Goal: Transaction & Acquisition: Purchase product/service

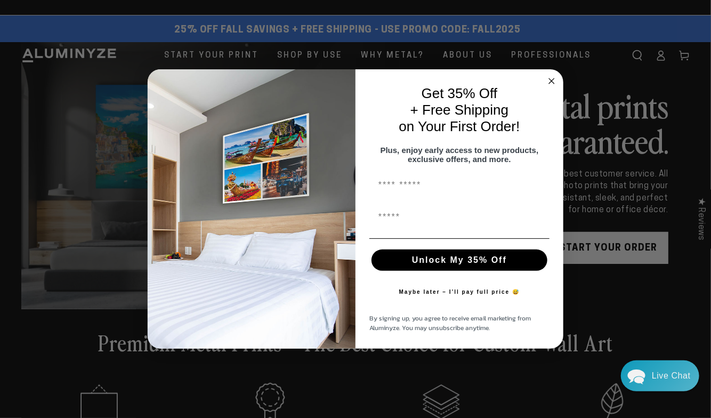
click at [551, 75] on circle "Close dialog" at bounding box center [551, 81] width 12 height 12
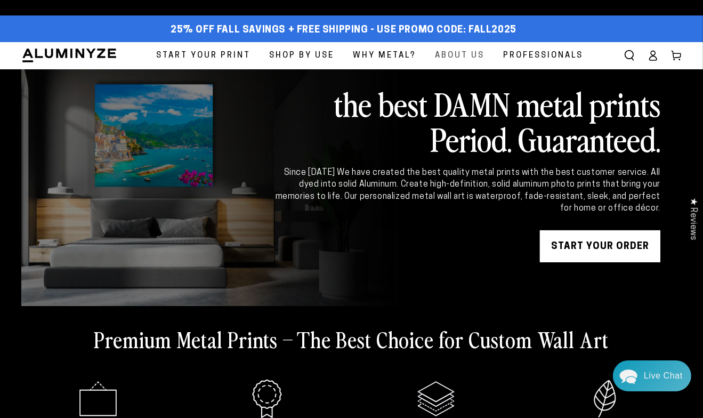
click at [458, 56] on span "About Us" at bounding box center [460, 55] width 50 height 14
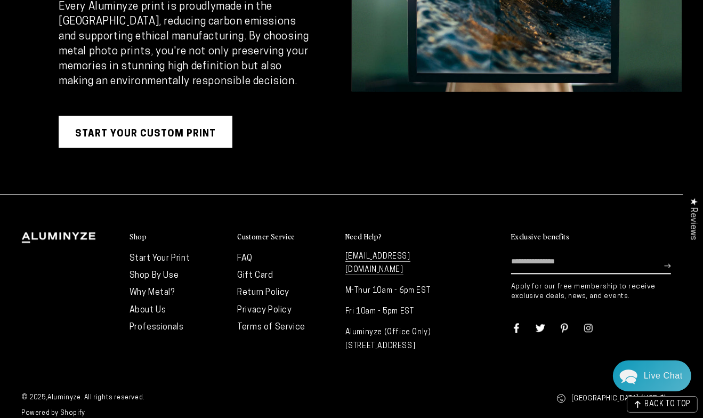
scroll to position [2111, 0]
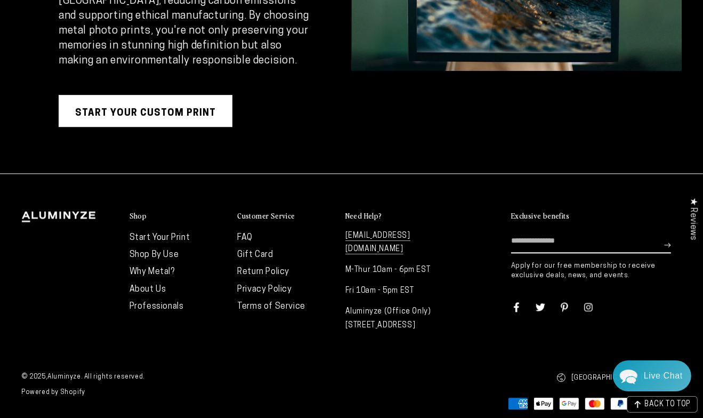
click at [246, 233] on link "FAQ" at bounding box center [244, 237] width 15 height 9
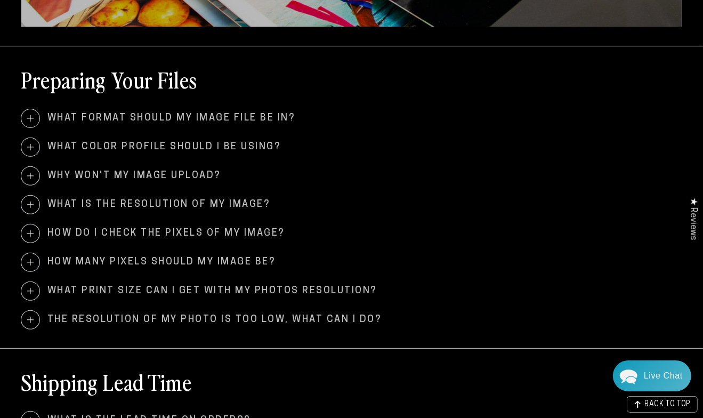
scroll to position [320, 0]
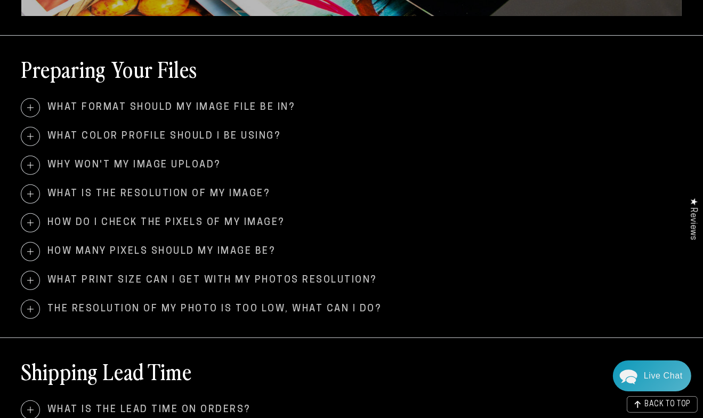
click at [33, 109] on span at bounding box center [30, 108] width 18 height 18
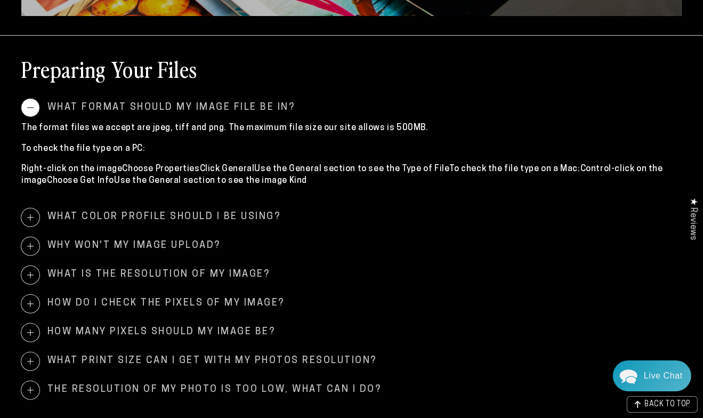
click at [33, 109] on span at bounding box center [30, 108] width 18 height 18
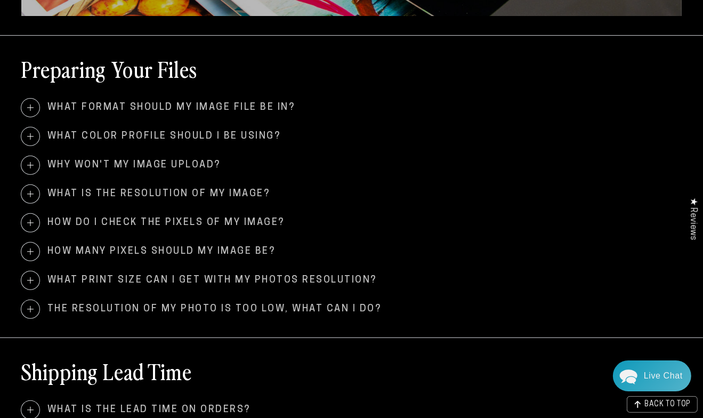
click at [33, 139] on span at bounding box center [30, 136] width 18 height 18
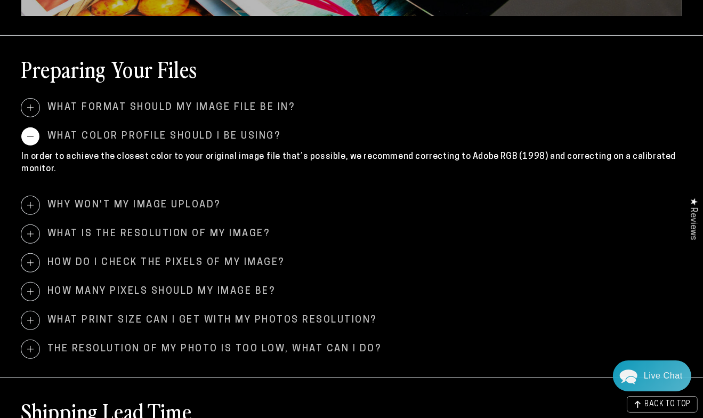
click at [33, 139] on span at bounding box center [30, 136] width 18 height 18
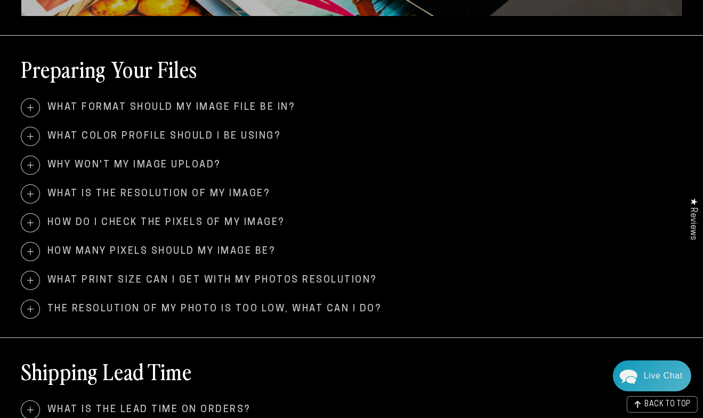
click at [34, 194] on span at bounding box center [30, 194] width 18 height 18
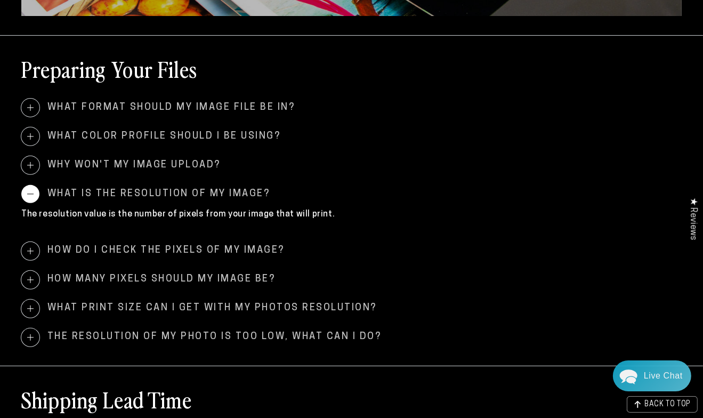
click at [34, 194] on span at bounding box center [30, 194] width 18 height 18
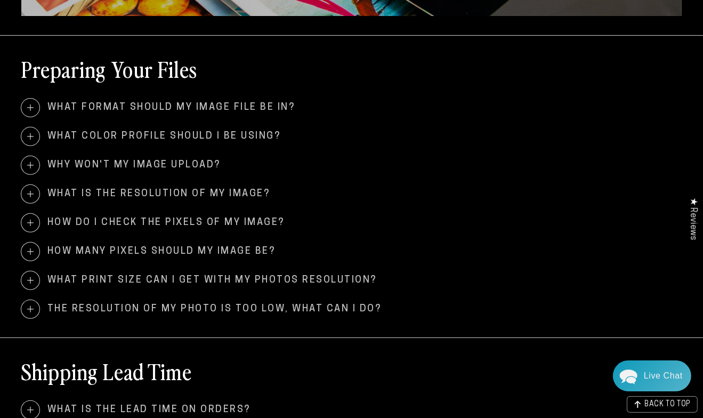
click at [31, 222] on span at bounding box center [30, 223] width 18 height 18
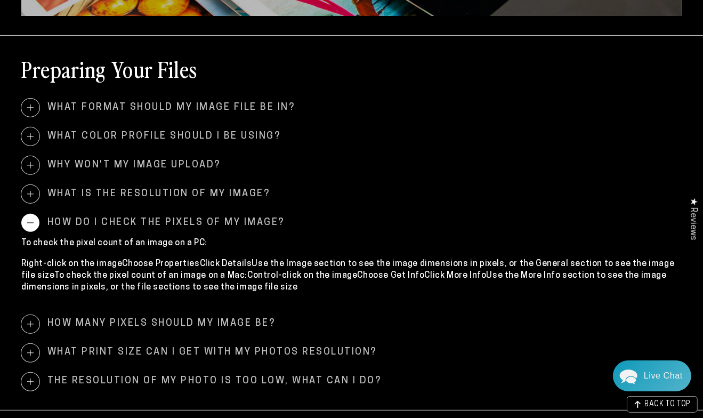
click at [31, 222] on span at bounding box center [30, 223] width 18 height 18
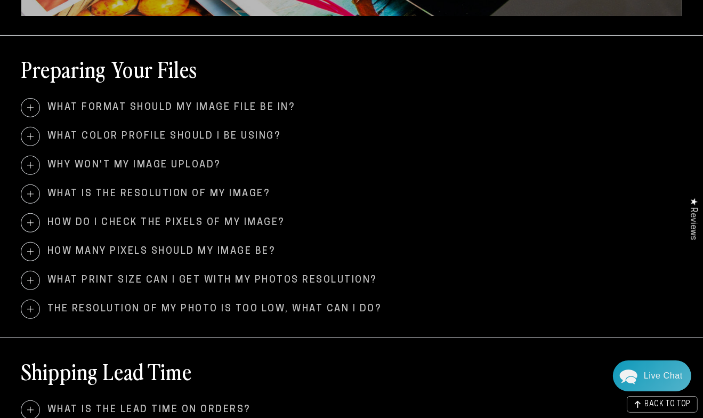
click at [31, 255] on span at bounding box center [30, 251] width 18 height 18
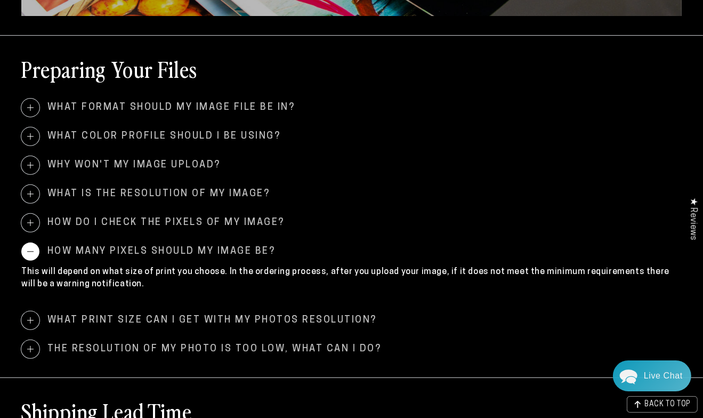
click at [31, 255] on span at bounding box center [30, 251] width 18 height 18
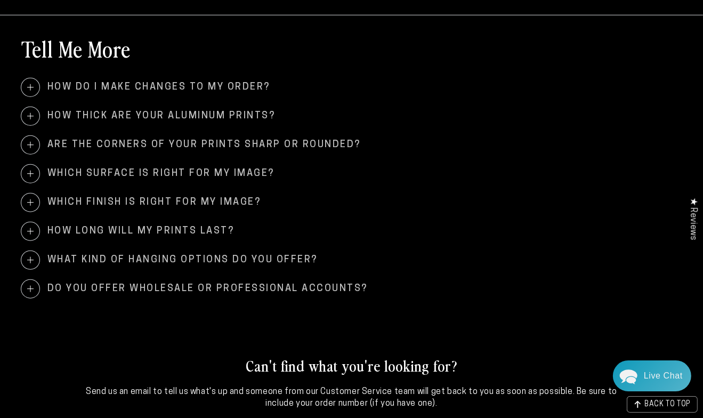
scroll to position [959, 0]
click at [33, 170] on span at bounding box center [30, 173] width 18 height 18
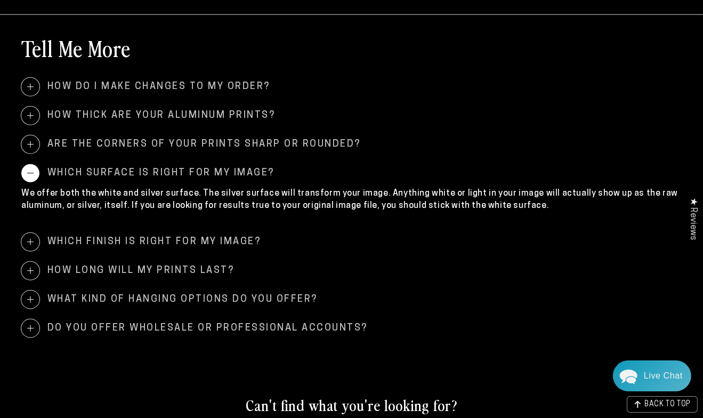
click at [33, 170] on span at bounding box center [30, 173] width 18 height 18
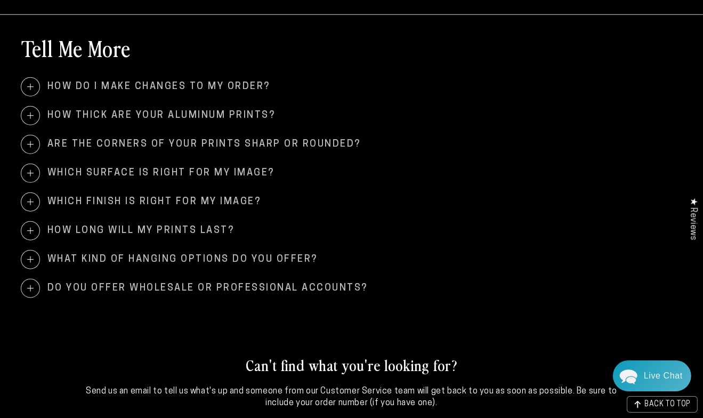
click at [29, 202] on span at bounding box center [30, 202] width 18 height 18
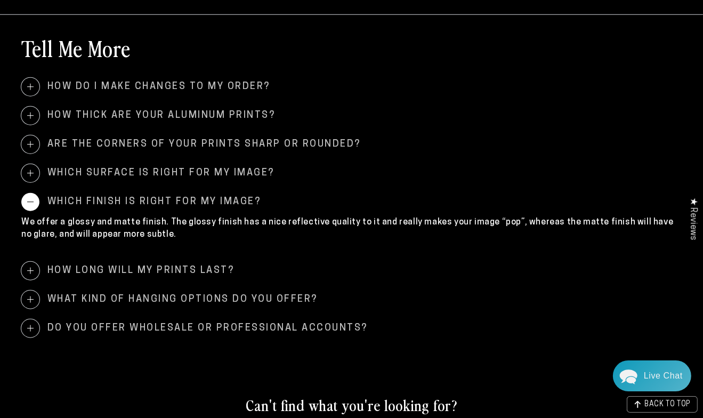
click at [29, 202] on span at bounding box center [30, 202] width 18 height 18
click at [32, 204] on span at bounding box center [30, 202] width 18 height 18
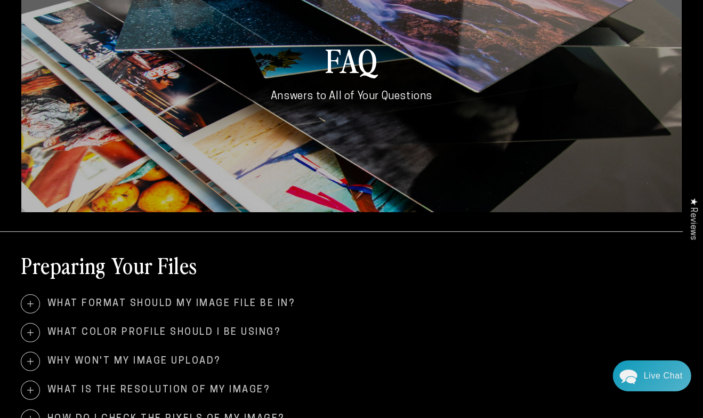
scroll to position [0, 0]
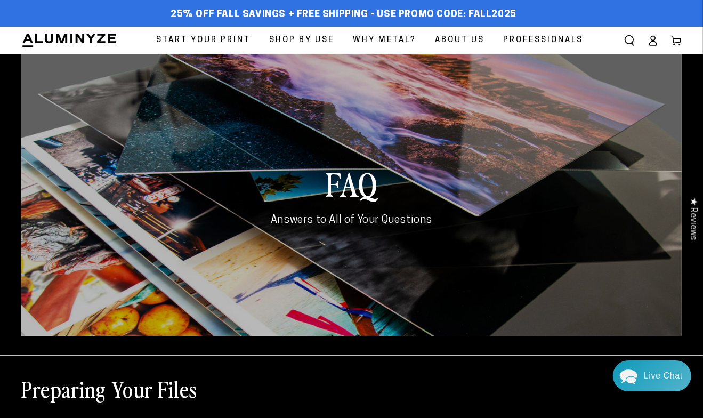
click at [221, 39] on span "Start Your Print" at bounding box center [203, 40] width 94 height 14
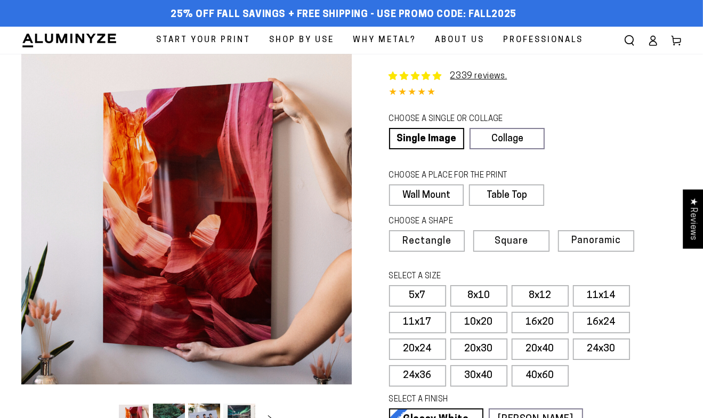
select select "**********"
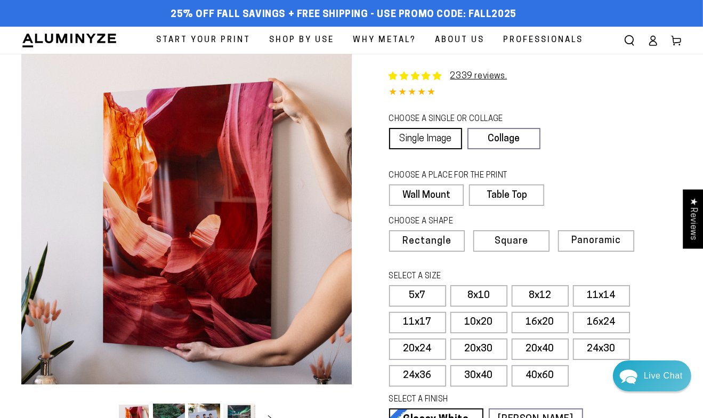
click at [420, 137] on link "Single Image" at bounding box center [425, 138] width 73 height 21
click at [426, 196] on label "Wall Mount" at bounding box center [426, 194] width 75 height 21
click at [423, 241] on span "Rectangle" at bounding box center [426, 241] width 47 height 10
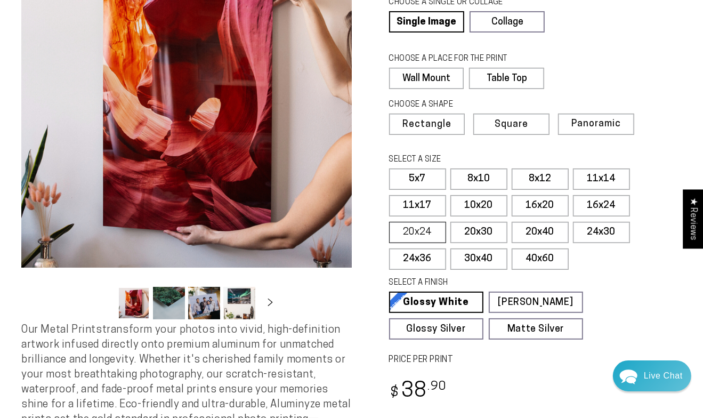
scroll to position [213, 0]
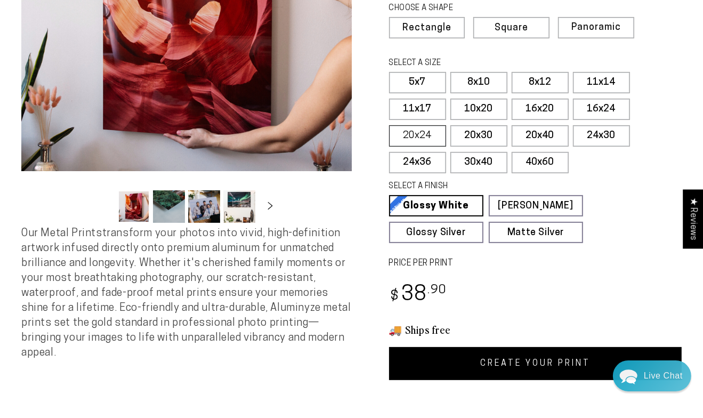
click at [422, 135] on label "20x24" at bounding box center [417, 135] width 57 height 21
click at [533, 108] on label "16x20" at bounding box center [539, 109] width 57 height 21
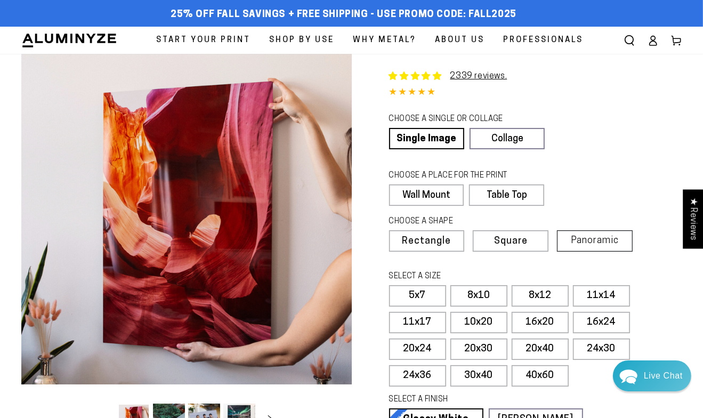
click at [607, 242] on span "Panoramic" at bounding box center [594, 240] width 48 height 10
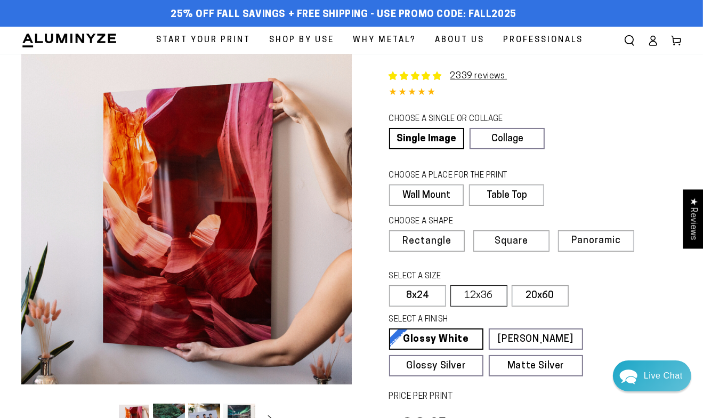
scroll to position [107, 0]
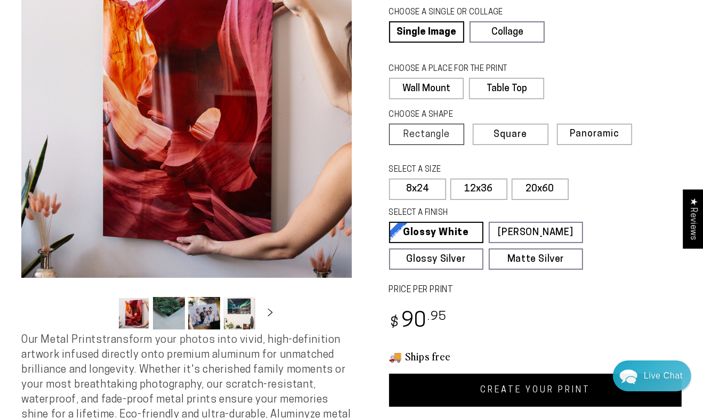
click at [447, 134] on span "Rectangle" at bounding box center [426, 135] width 47 height 10
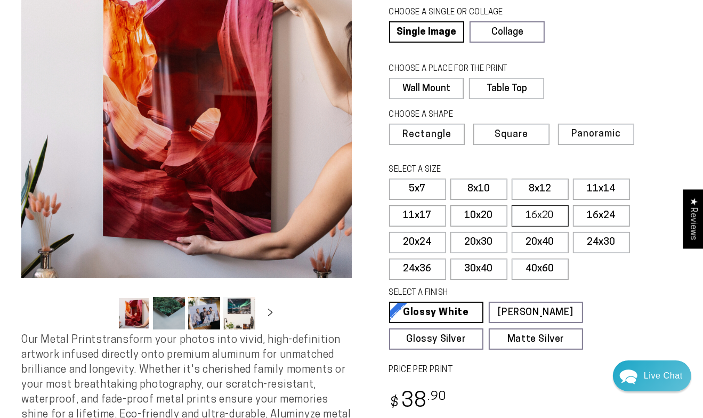
click at [539, 214] on label "16x20" at bounding box center [539, 215] width 57 height 21
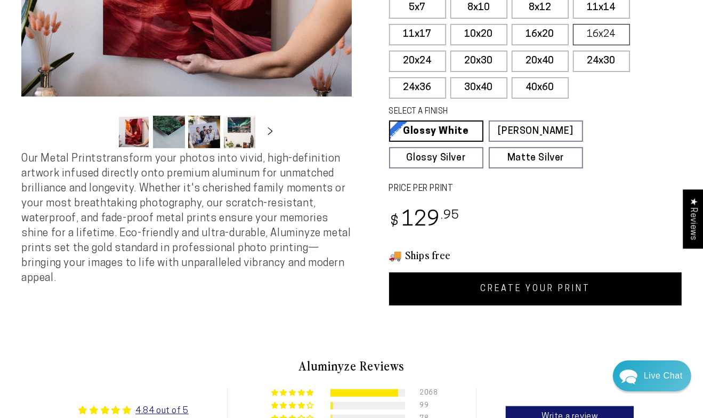
scroll to position [320, 0]
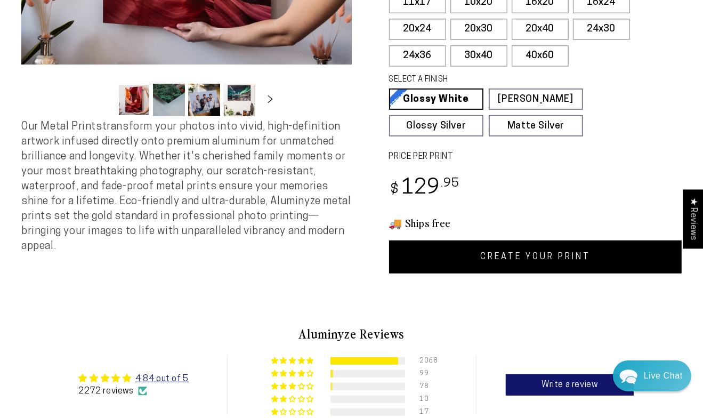
click at [543, 260] on link "CREATE YOUR PRINT" at bounding box center [535, 256] width 293 height 33
